Goal: Task Accomplishment & Management: Use online tool/utility

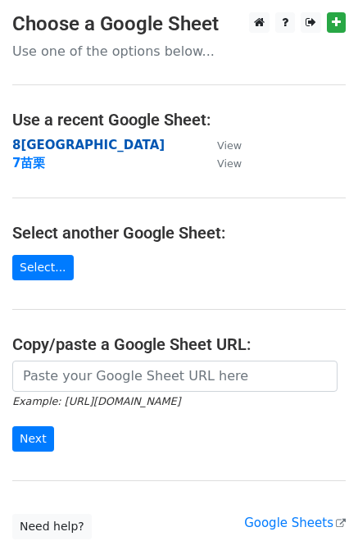
click at [49, 144] on strong "8[GEOGRAPHIC_DATA]" at bounding box center [88, 145] width 153 height 15
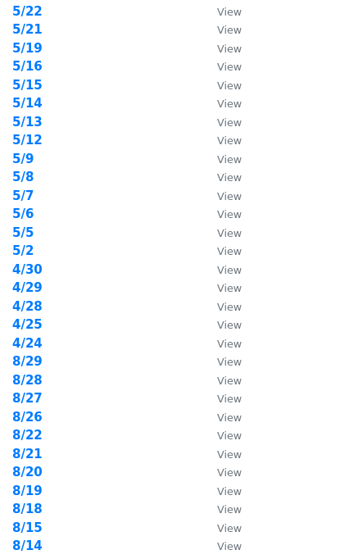
scroll to position [219, 0]
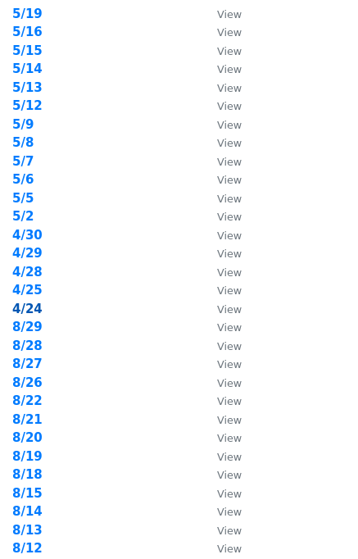
click at [37, 310] on strong "4/24" at bounding box center [27, 309] width 30 height 15
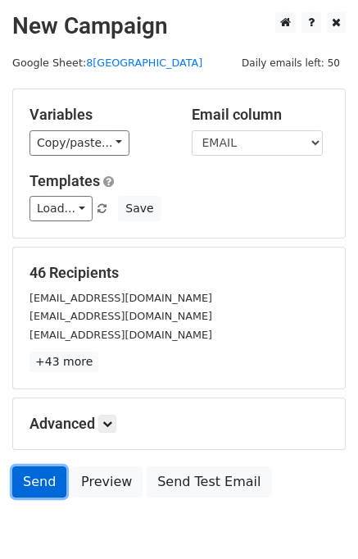
click at [23, 483] on link "Send" at bounding box center [39, 482] width 54 height 31
